Goal: Navigation & Orientation: Find specific page/section

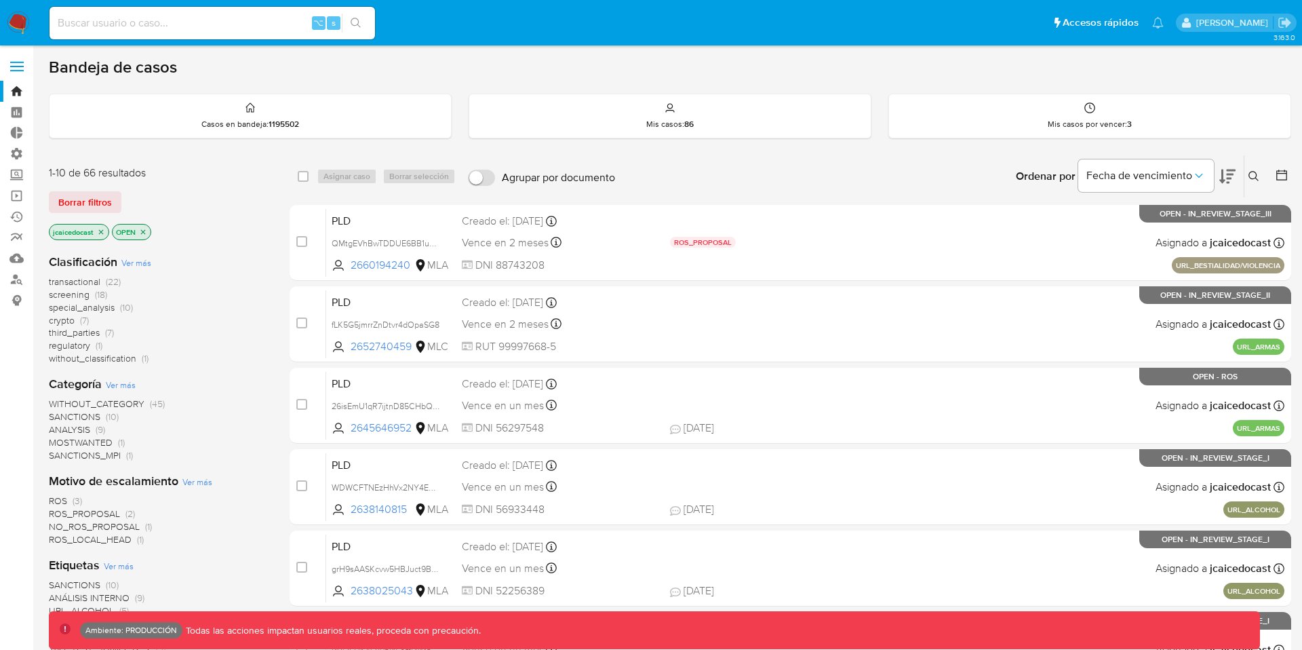
click at [15, 70] on span at bounding box center [17, 71] width 14 height 2
click at [0, 0] on input "checkbox" at bounding box center [0, 0] width 0 height 0
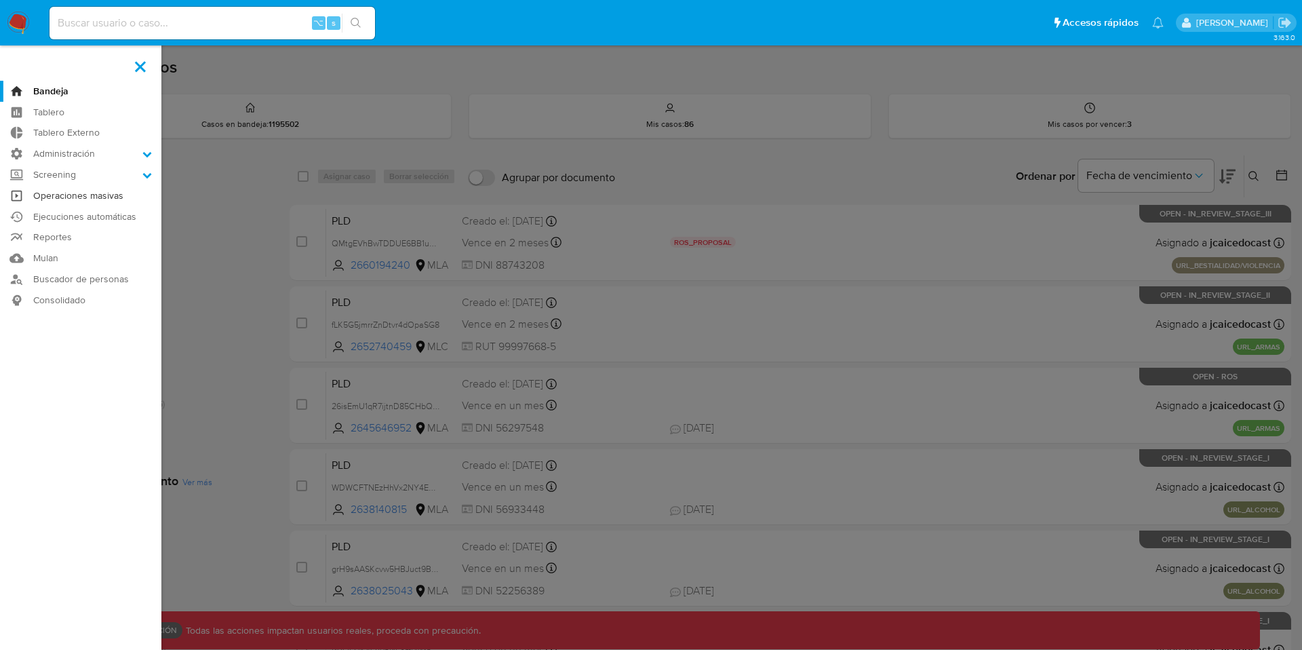
click at [68, 197] on link "Operaciones masivas" at bounding box center [80, 195] width 161 height 21
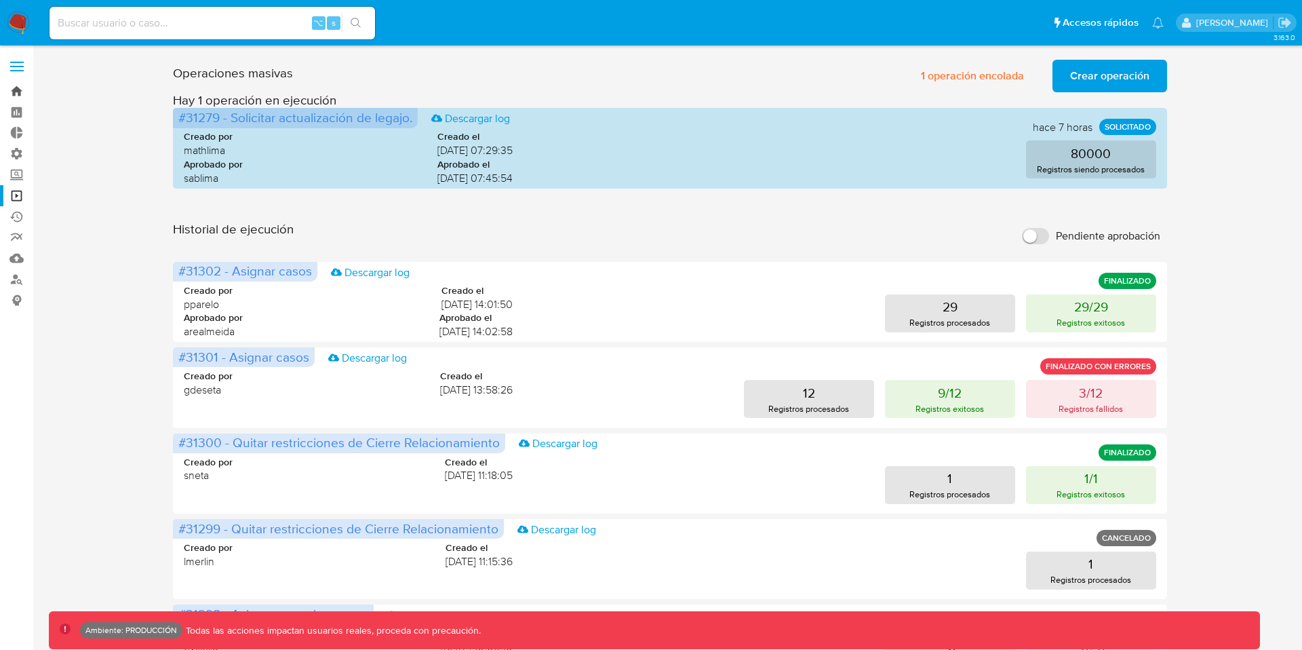
click at [19, 91] on link "Bandeja" at bounding box center [80, 91] width 161 height 21
